Goal: Download file/media

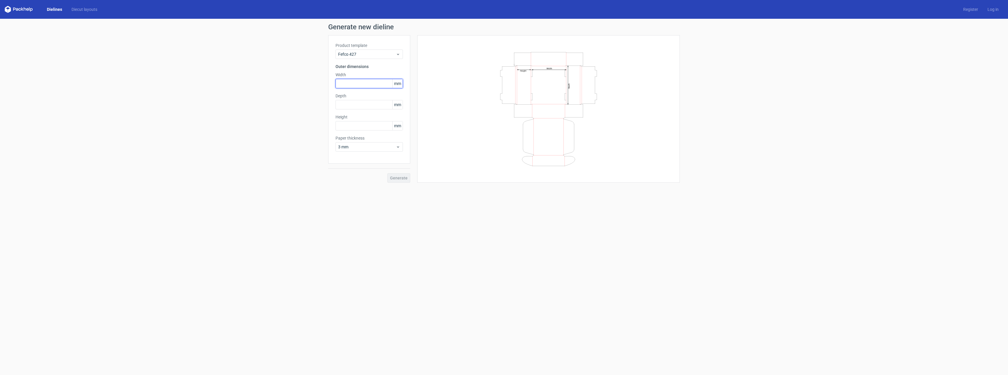
click at [378, 84] on input "text" at bounding box center [368, 83] width 67 height 9
type input "350"
click at [373, 105] on input "text" at bounding box center [368, 104] width 67 height 9
type input "350"
click at [364, 128] on input "text" at bounding box center [368, 125] width 67 height 9
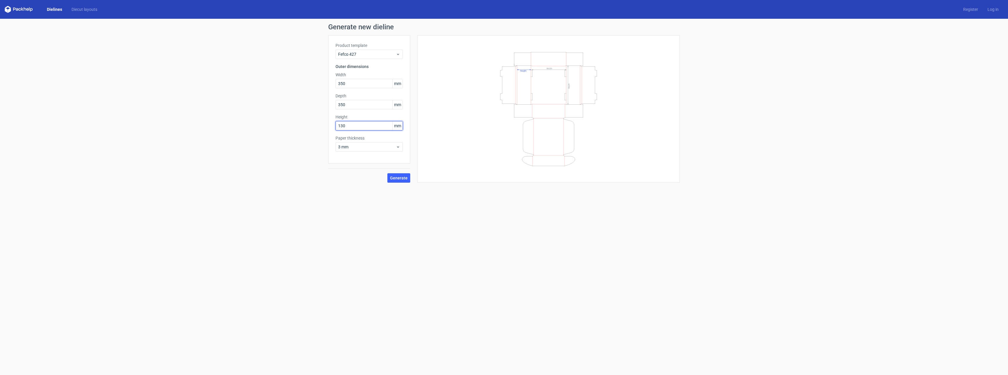
type input "130"
click at [364, 141] on label "Paper thickness" at bounding box center [368, 138] width 67 height 6
click at [363, 148] on span "3 mm" at bounding box center [367, 147] width 58 height 6
drag, startPoint x: 355, startPoint y: 208, endPoint x: 358, endPoint y: 200, distance: 8.7
click at [355, 208] on div "4 mm" at bounding box center [369, 206] width 63 height 9
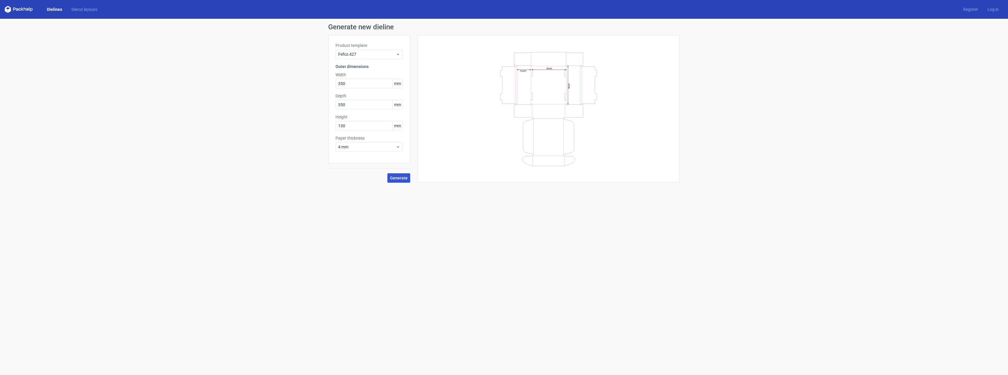
click at [408, 178] on button "Generate" at bounding box center [398, 177] width 23 height 9
click at [668, 28] on link "Download file" at bounding box center [660, 27] width 30 height 9
